Goal: Information Seeking & Learning: Learn about a topic

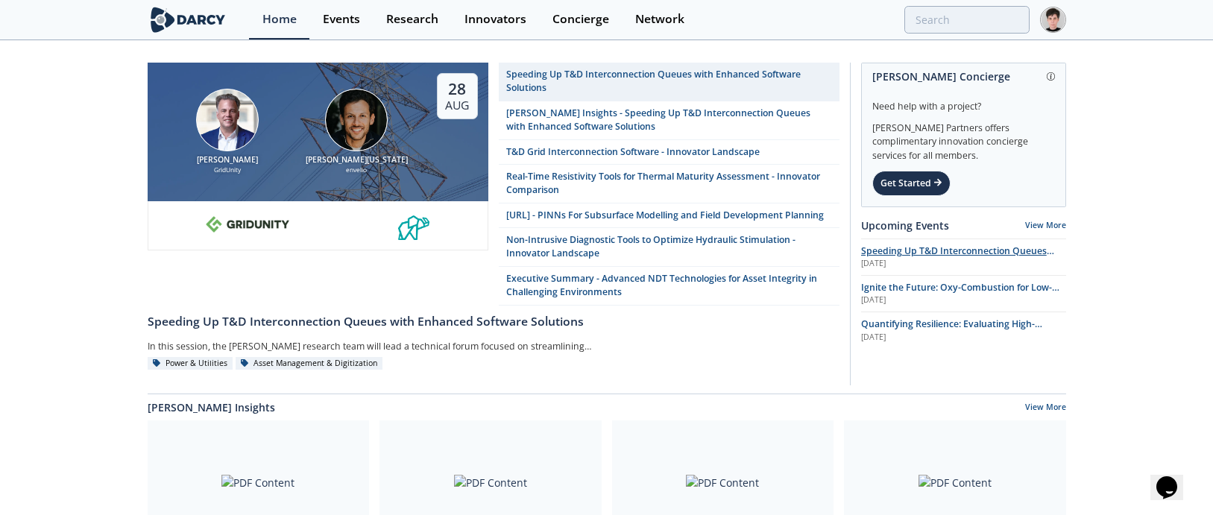
click at [890, 254] on span "Speeding Up T&D Interconnection Queues with Enhanced Software Solutions" at bounding box center [957, 258] width 193 height 26
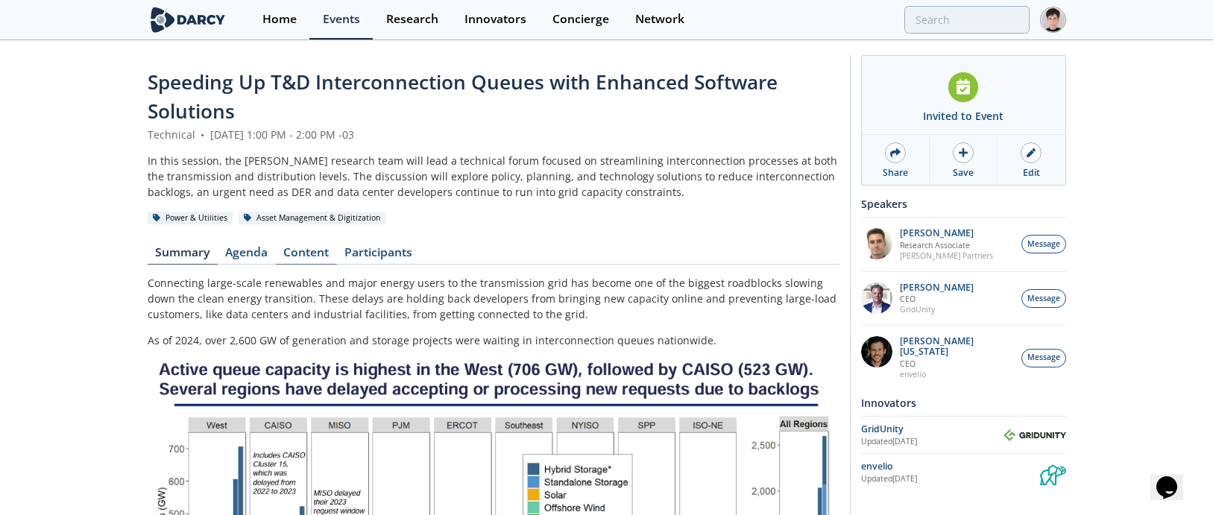
click at [320, 252] on link "Content" at bounding box center [306, 256] width 61 height 18
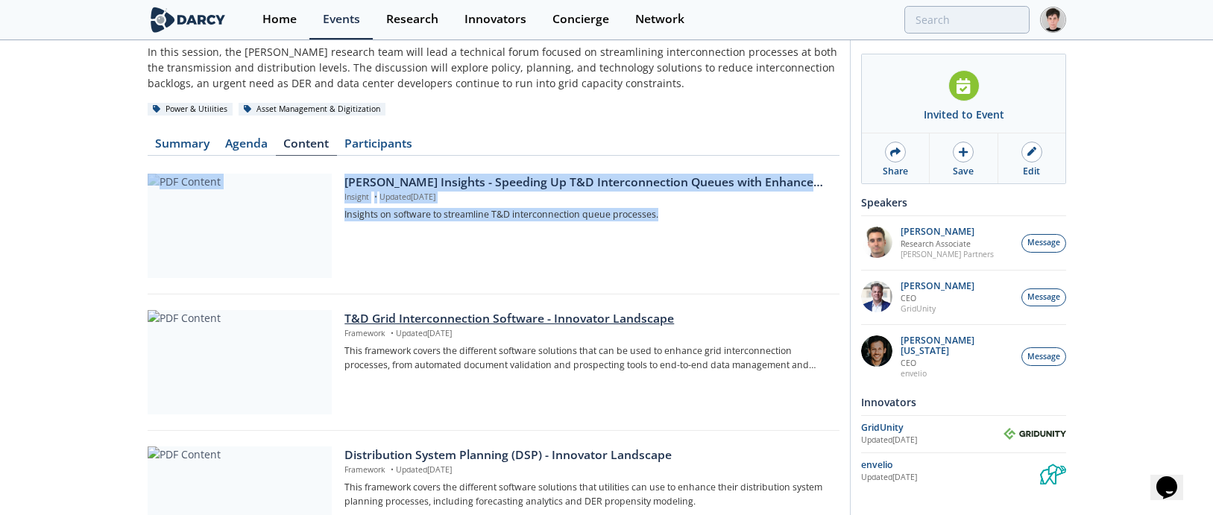
scroll to position [112, 0]
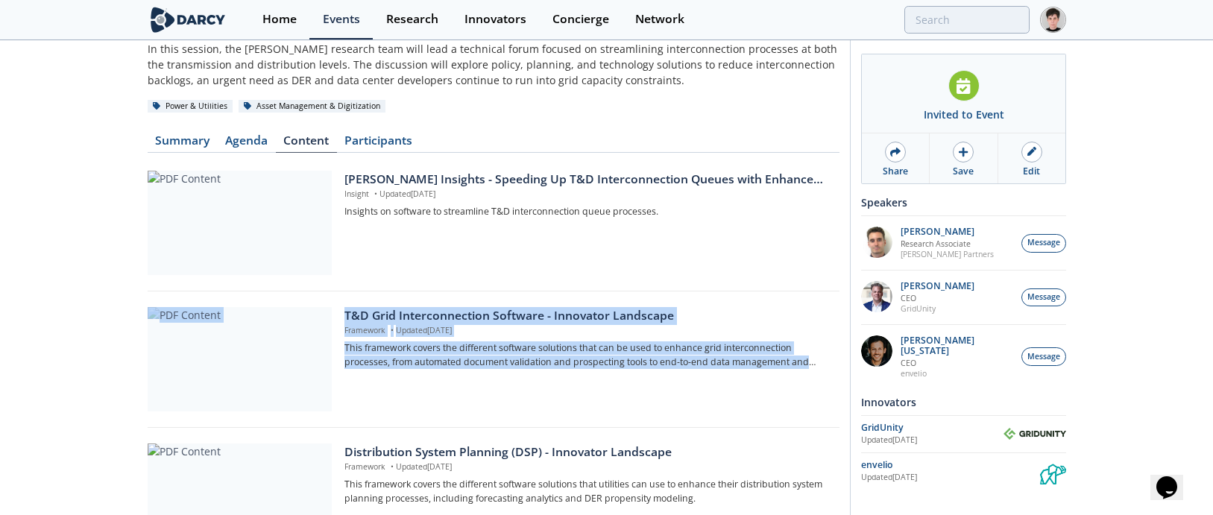
click at [60, 388] on div "Speeding Up T&D Interconnection Queues with Enhanced Software Solutions Technic…" at bounding box center [606, 387] width 1213 height 915
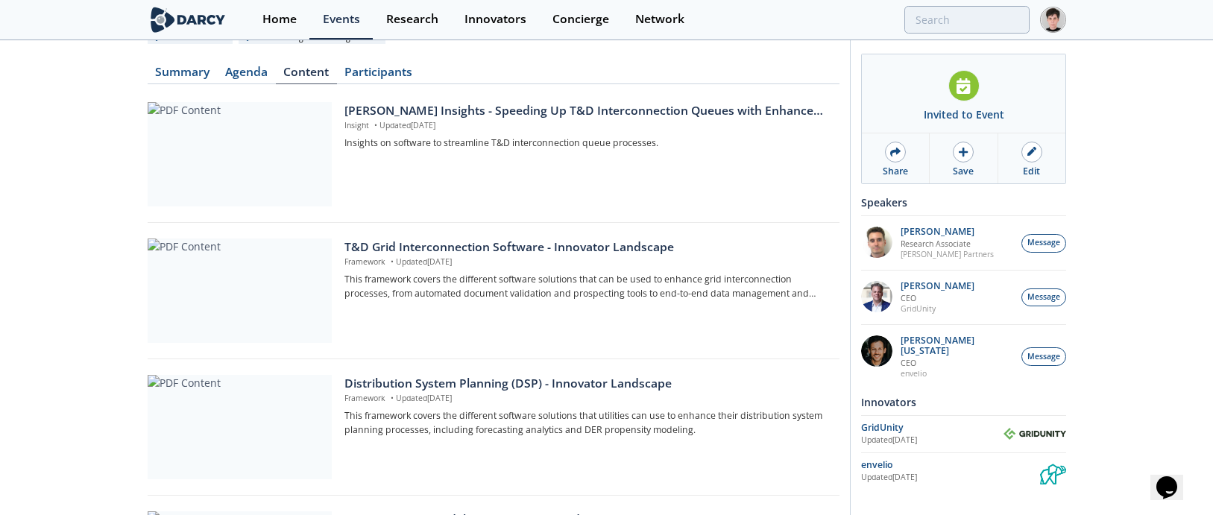
scroll to position [182, 0]
click at [242, 406] on div at bounding box center [240, 426] width 184 height 104
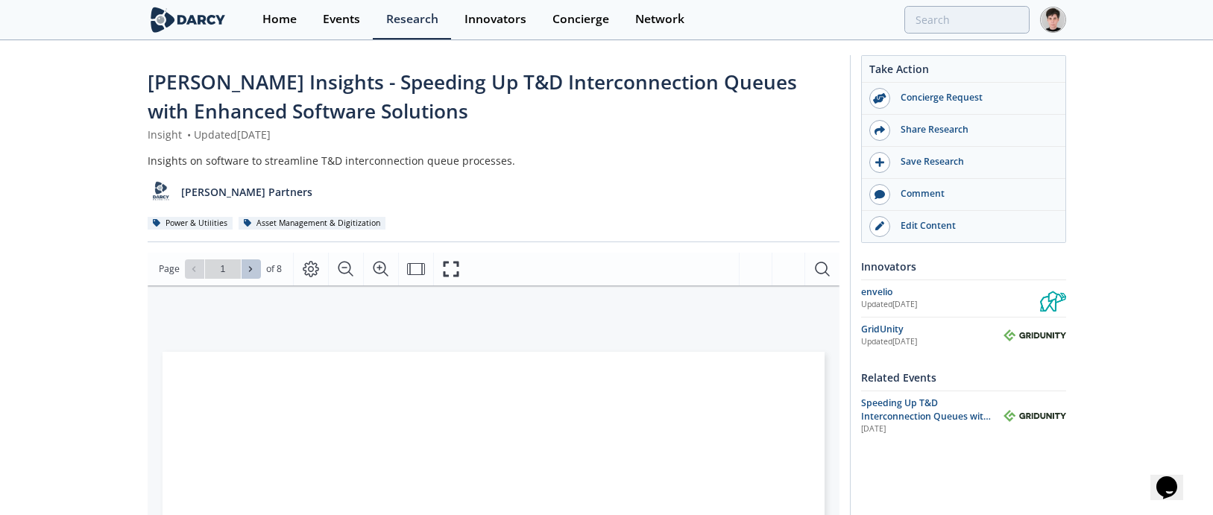
click at [257, 270] on button at bounding box center [251, 268] width 19 height 19
type input "2"
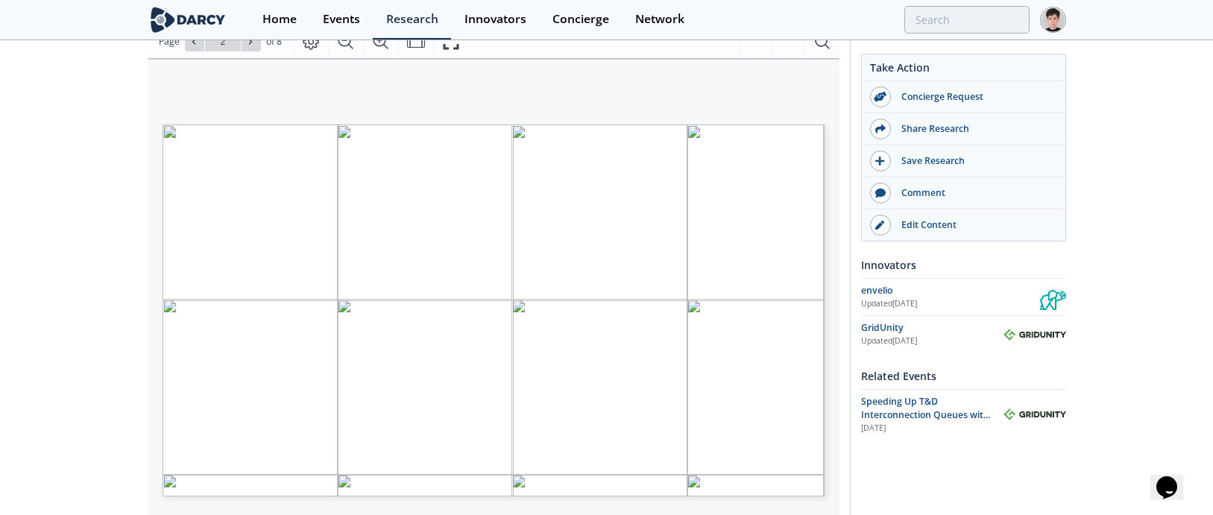
scroll to position [232, 0]
click at [247, 42] on button at bounding box center [251, 37] width 19 height 19
click at [247, 42] on span at bounding box center [251, 37] width 10 height 10
type input "3"
click at [247, 42] on span at bounding box center [251, 37] width 10 height 10
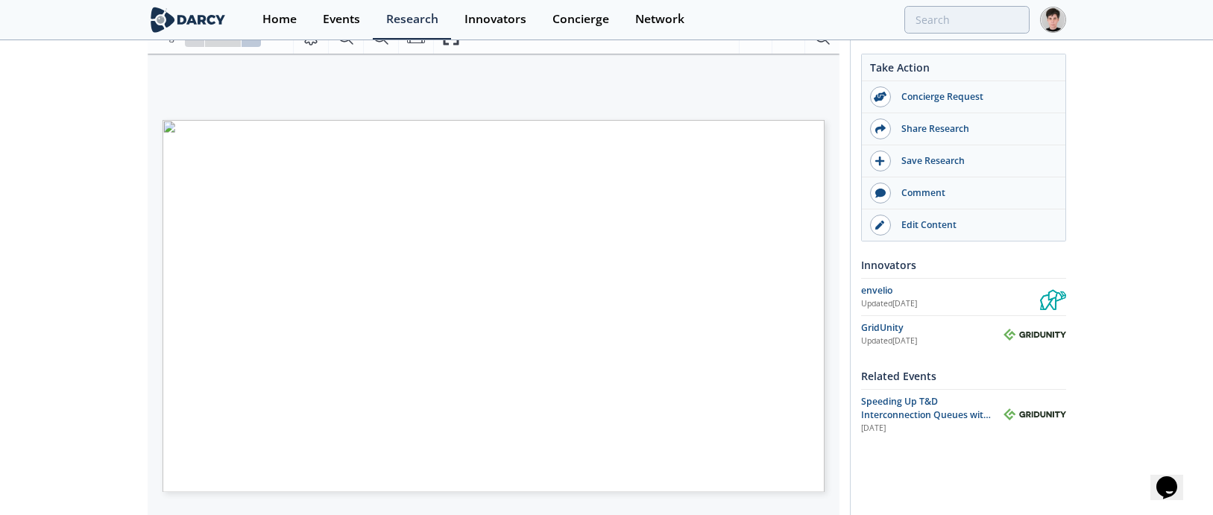
click at [247, 42] on span at bounding box center [251, 37] width 10 height 10
type input "8"
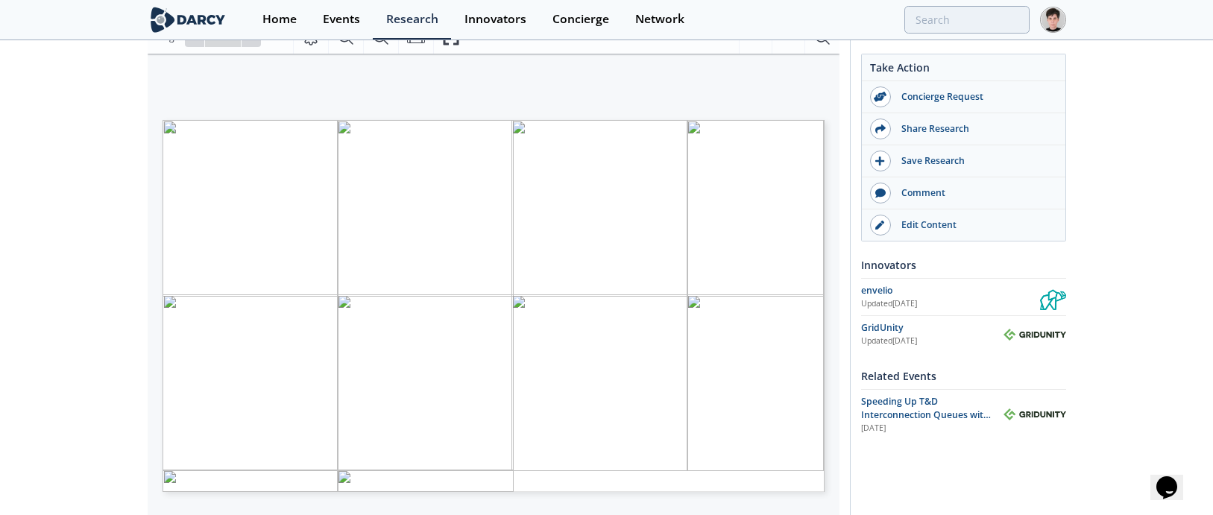
click at [247, 42] on div "Go to Page 8" at bounding box center [223, 37] width 76 height 19
